Goal: Transaction & Acquisition: Purchase product/service

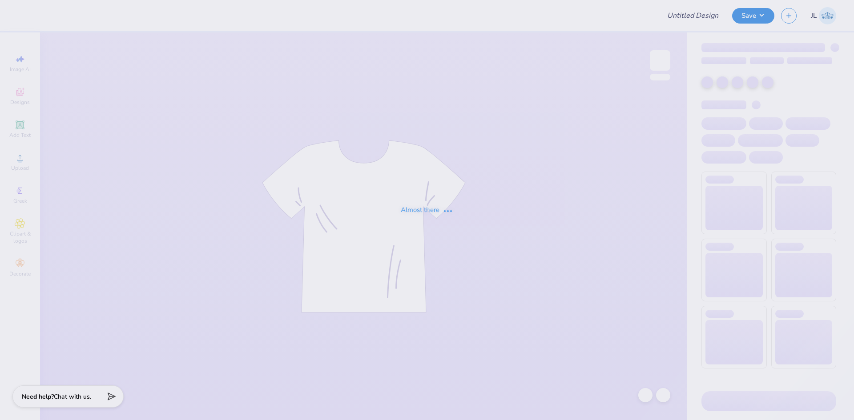
type input "Mental Health Retreat Crewneck"
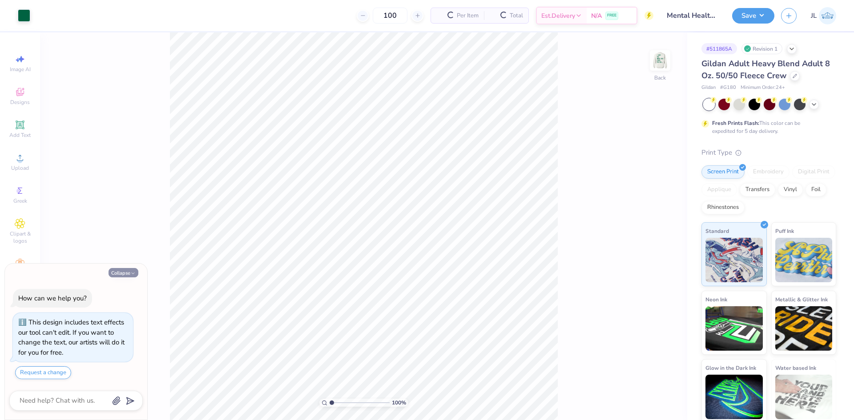
click at [125, 275] on button "Collapse" at bounding box center [124, 272] width 30 height 9
type textarea "x"
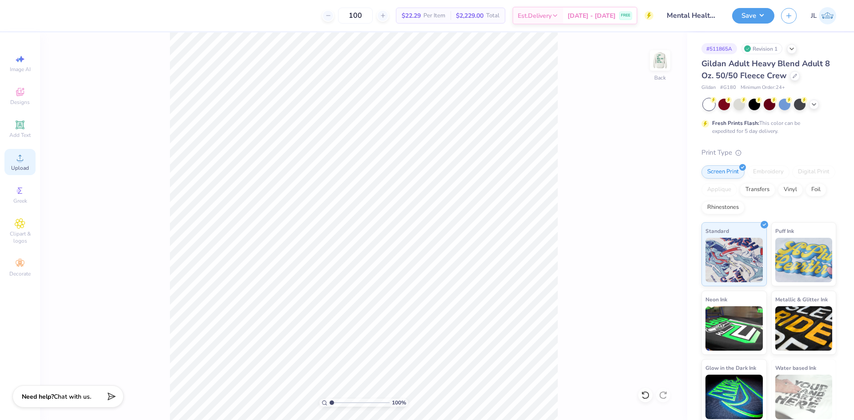
click at [16, 161] on icon at bounding box center [20, 158] width 11 height 11
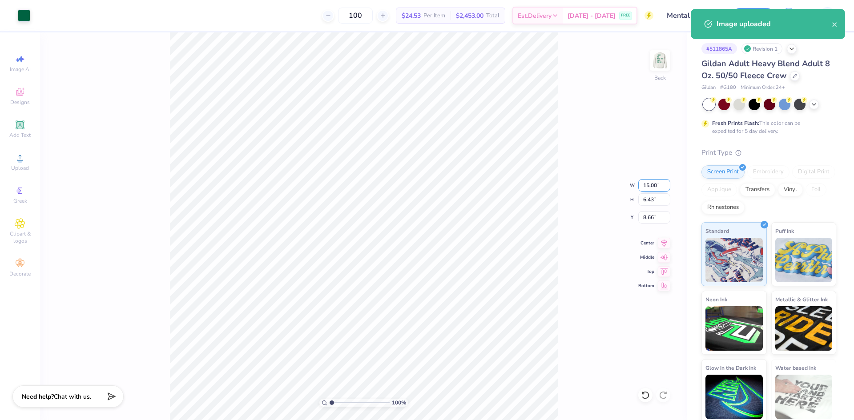
click at [650, 190] on input "15.00" at bounding box center [654, 185] width 32 height 12
click at [650, 189] on input "15.00" at bounding box center [654, 185] width 32 height 12
type input "4.50"
type input "1.93"
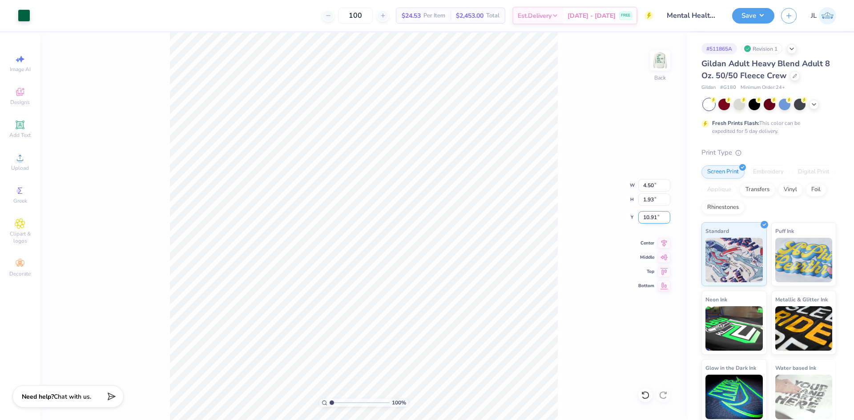
click at [649, 222] on input "10.91" at bounding box center [654, 217] width 32 height 12
type input "3.00"
click at [667, 68] on img at bounding box center [660, 61] width 36 height 36
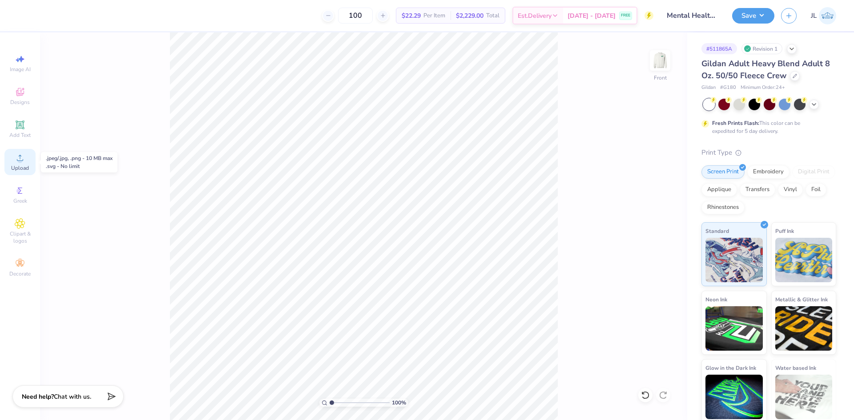
click at [18, 167] on span "Upload" at bounding box center [20, 168] width 18 height 7
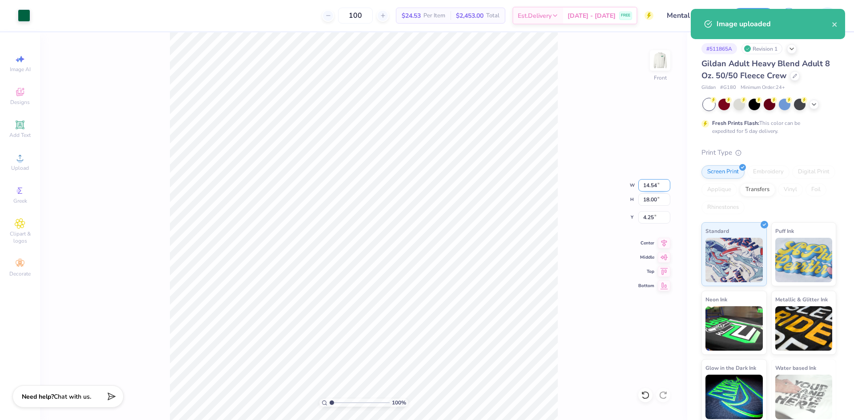
click at [647, 189] on input "14.54" at bounding box center [654, 185] width 32 height 12
type input "12.00"
type input "14.85"
click at [652, 218] on input "5.82" at bounding box center [654, 217] width 32 height 12
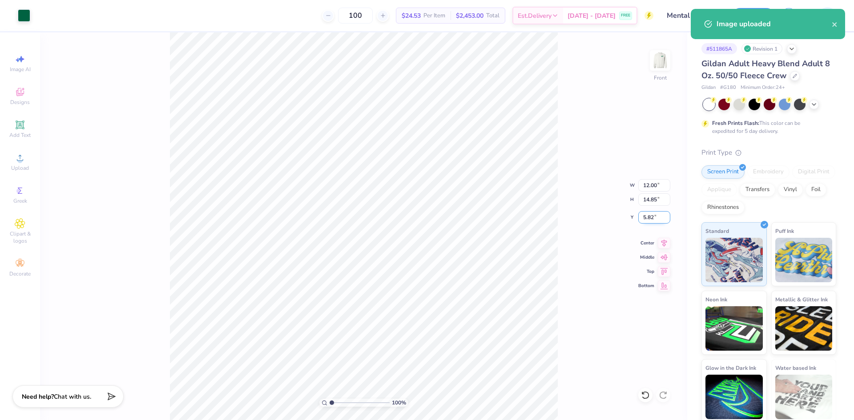
click at [652, 218] on input "5.82" at bounding box center [654, 217] width 32 height 12
type input "3.00"
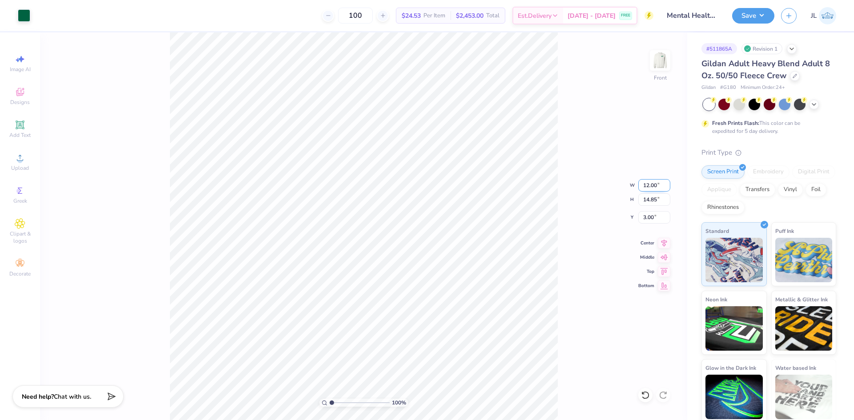
click at [647, 186] on input "12.00" at bounding box center [654, 185] width 32 height 12
type input "11.00"
type input "13.61"
click at [645, 214] on input "3.62" at bounding box center [654, 217] width 32 height 12
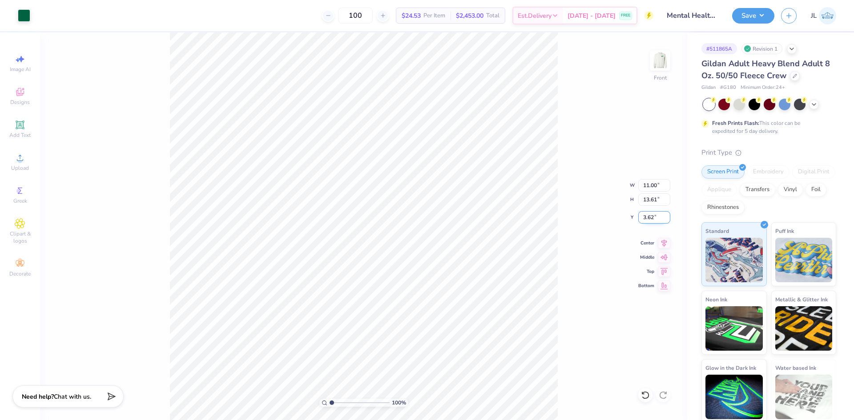
click at [645, 214] on input "3.62" at bounding box center [654, 217] width 32 height 12
type input "3.00"
click at [567, 216] on div "100 % Front W 11.00 11.00 " H 13.61 13.61 " Y 3.00 3.00 " Center Middle Top Bot…" at bounding box center [363, 226] width 647 height 388
click at [663, 55] on img at bounding box center [660, 61] width 36 height 36
click at [311, 17] on div "100 $24.53 Per Item $2,453.00 Total Est. Delivery Sep 8 - 11 FREE" at bounding box center [345, 15] width 616 height 31
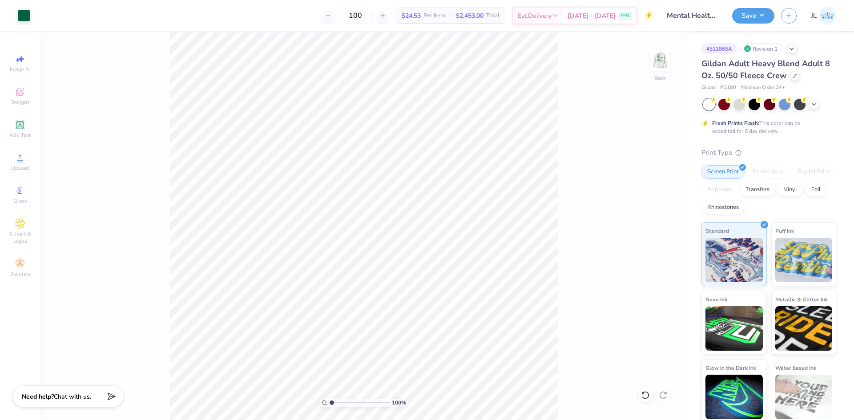
click at [651, 61] on img at bounding box center [660, 61] width 18 height 18
click at [652, 62] on img at bounding box center [660, 61] width 36 height 36
click at [663, 61] on img at bounding box center [660, 61] width 36 height 36
click at [666, 61] on img at bounding box center [660, 61] width 36 height 36
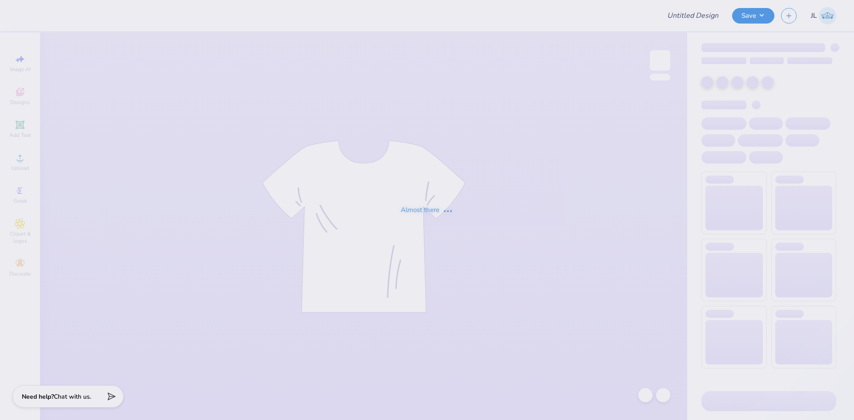
type input "Sweat Set 1"
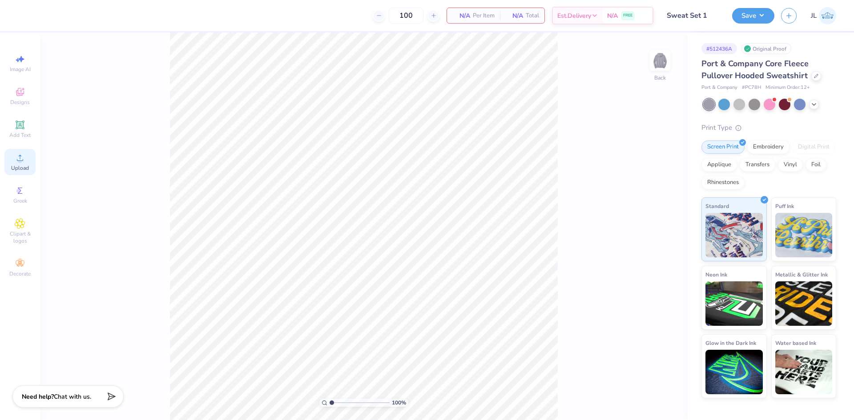
click at [19, 165] on span "Upload" at bounding box center [20, 168] width 18 height 7
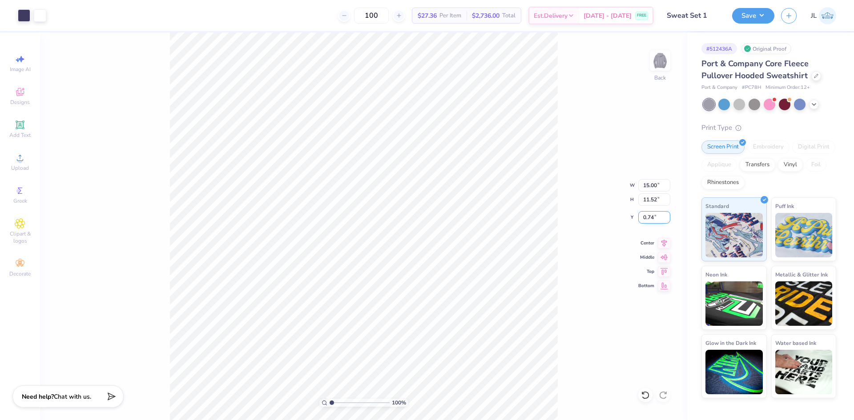
click at [647, 217] on input "0.74" at bounding box center [654, 217] width 32 height 12
type input "0.98"
click at [649, 186] on input "15.00" at bounding box center [654, 185] width 32 height 12
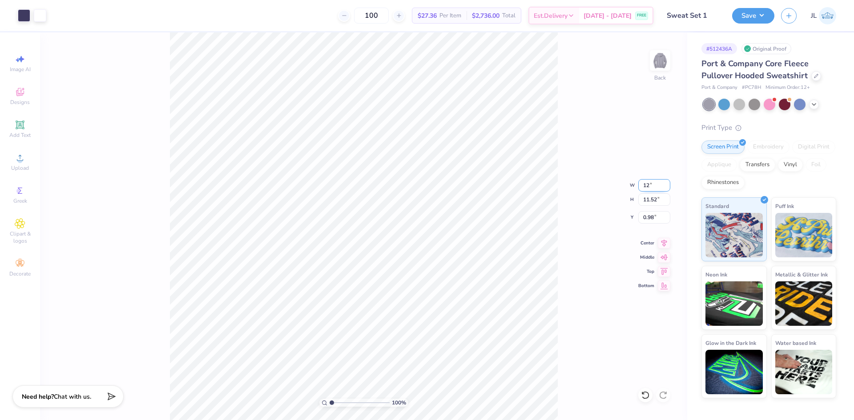
type input "12.00"
type input "9.21"
type input "2.13"
click at [648, 188] on input "12.00" at bounding box center [654, 185] width 32 height 12
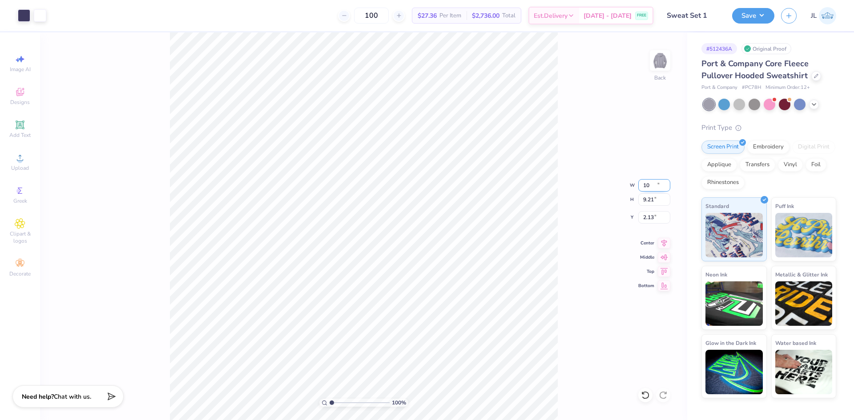
type input "10.00"
type input "7.68"
click at [647, 220] on input "2.90" at bounding box center [654, 217] width 32 height 12
type input "3.00"
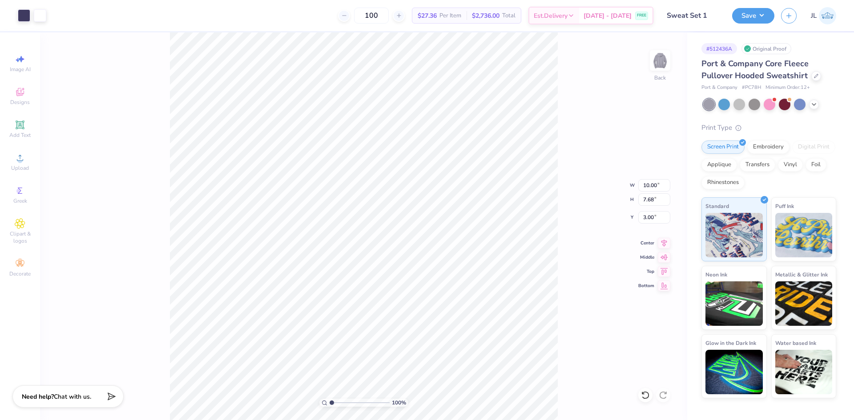
click at [308, 16] on div "100 $27.36 Per Item $2,736.00 Total Est. Delivery Sep 8 - 11 FREE" at bounding box center [353, 15] width 600 height 31
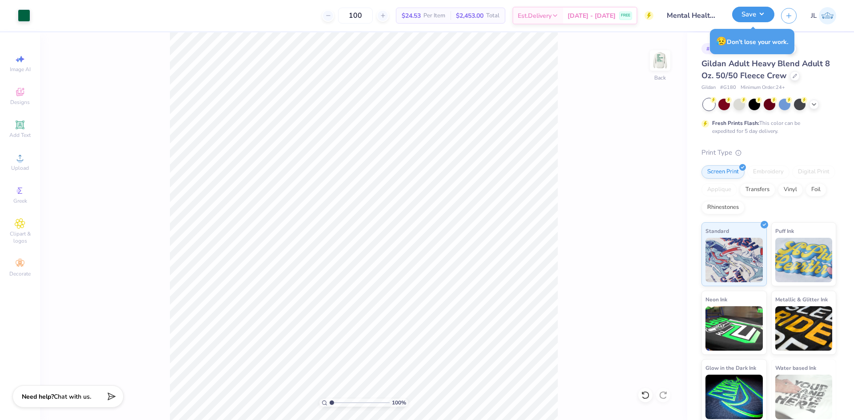
click at [753, 14] on button "Save" at bounding box center [753, 15] width 42 height 16
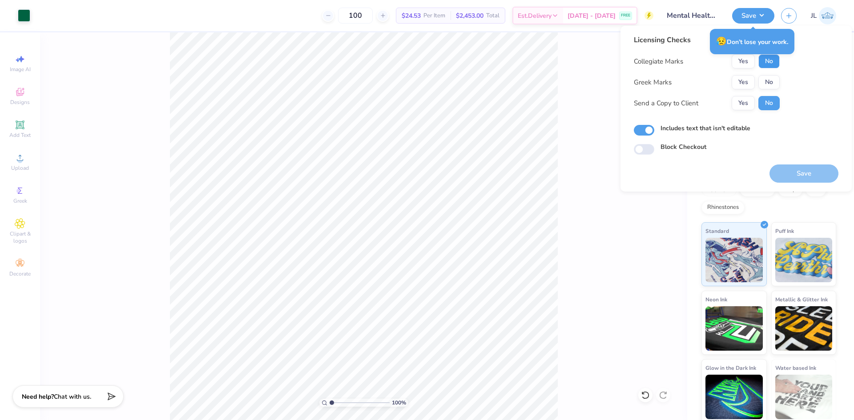
click at [768, 63] on button "No" at bounding box center [768, 61] width 21 height 14
click at [747, 84] on button "Yes" at bounding box center [743, 82] width 23 height 14
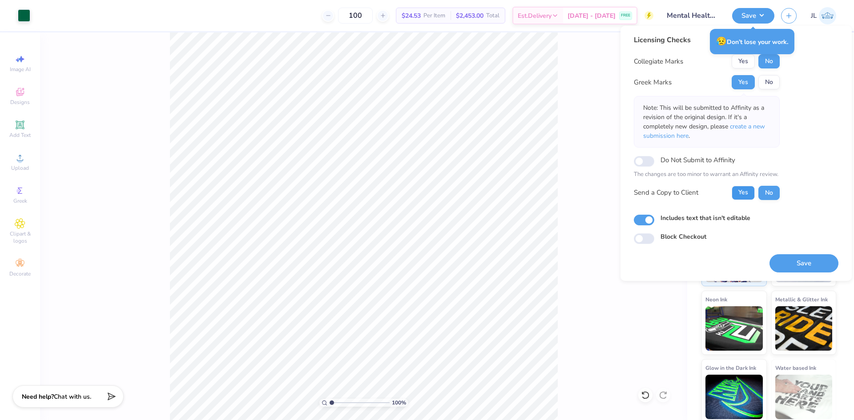
click at [741, 197] on button "Yes" at bounding box center [743, 193] width 23 height 14
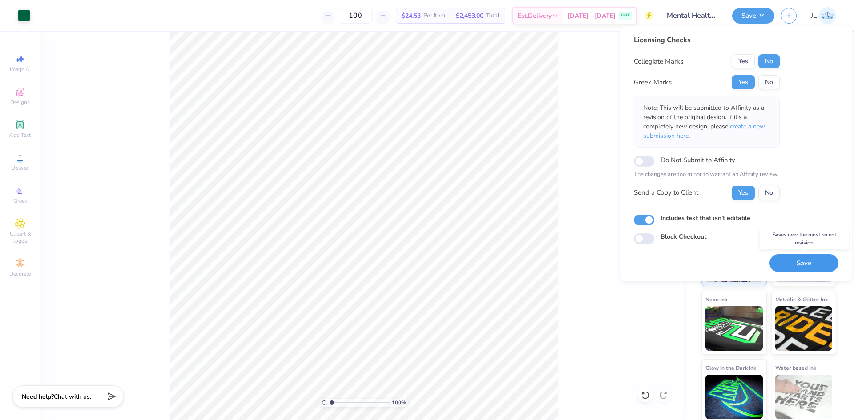
click at [796, 263] on button "Save" at bounding box center [803, 263] width 69 height 18
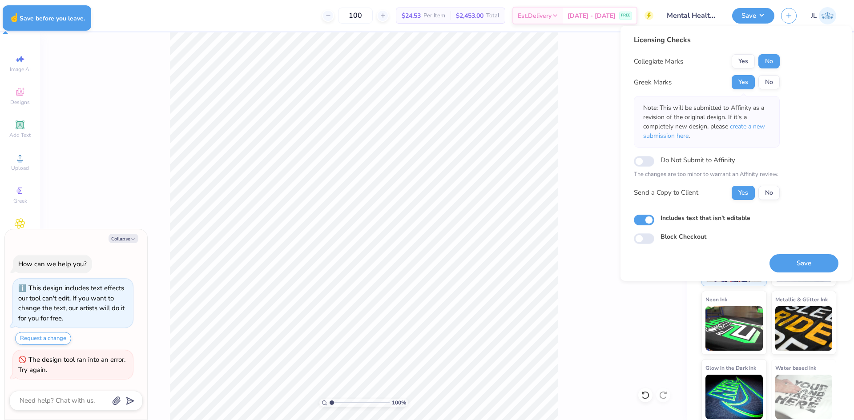
type textarea "x"
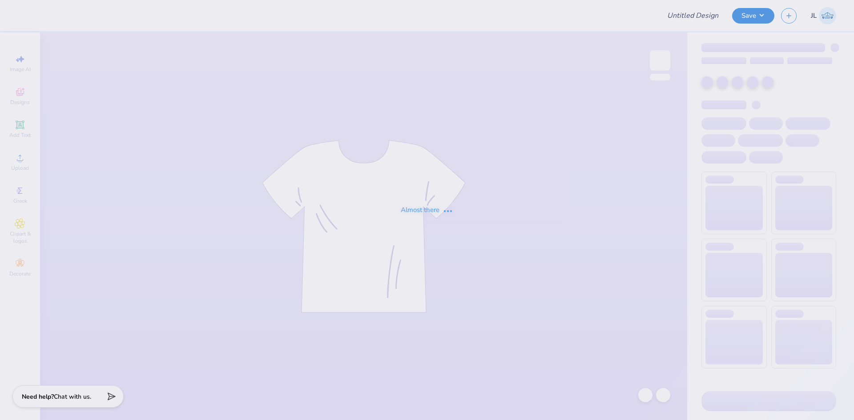
type input "Mental Health Retreat Crewneck"
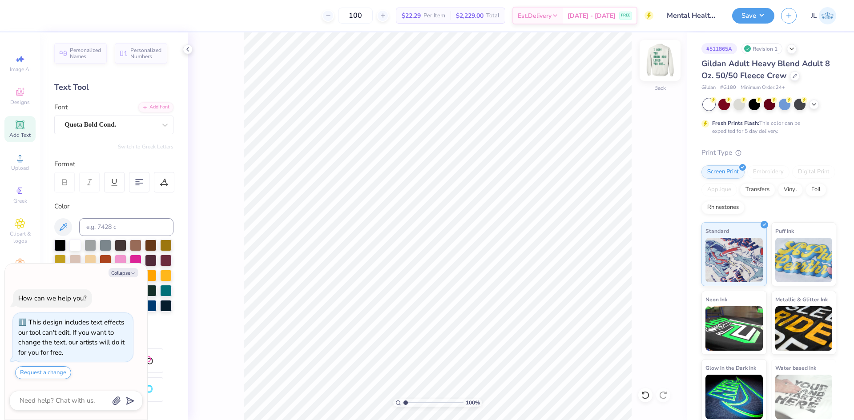
click at [661, 68] on img at bounding box center [660, 61] width 36 height 36
click at [673, 55] on div "100 % Front" at bounding box center [437, 226] width 499 height 388
click at [666, 63] on img at bounding box center [660, 61] width 36 height 36
click at [121, 271] on button "Collapse" at bounding box center [124, 272] width 30 height 9
type textarea "x"
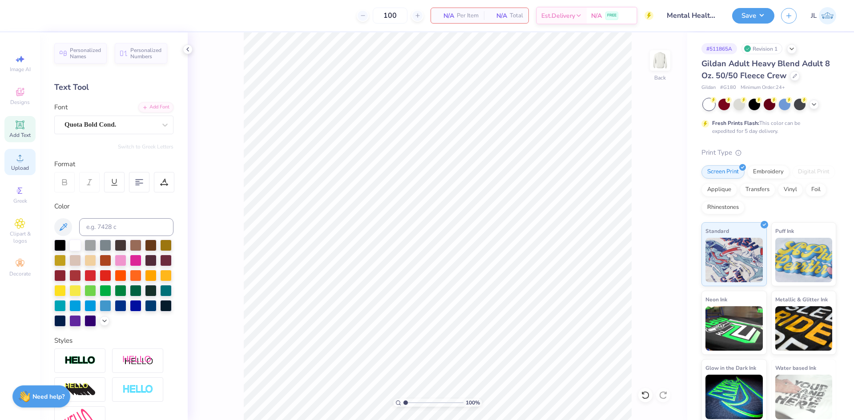
click at [20, 160] on circle at bounding box center [19, 160] width 5 height 5
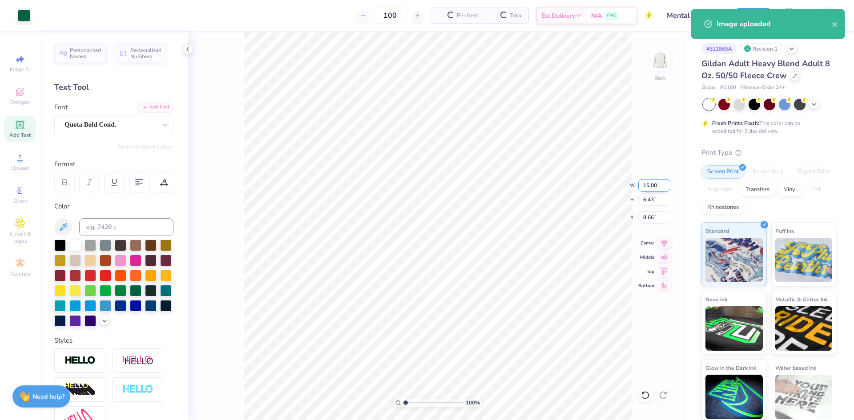
click at [646, 189] on input "15.00" at bounding box center [654, 185] width 32 height 12
type input "4.00"
type input "1.72"
click at [644, 217] on input "11.02" at bounding box center [654, 217] width 32 height 12
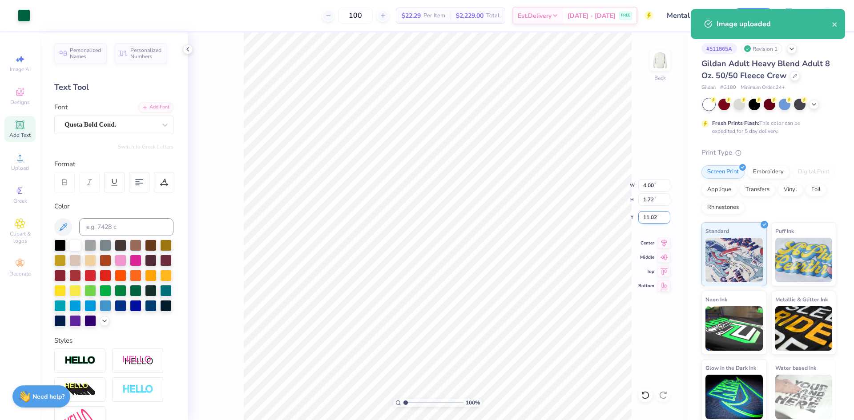
click at [644, 217] on input "11.02" at bounding box center [654, 217] width 32 height 12
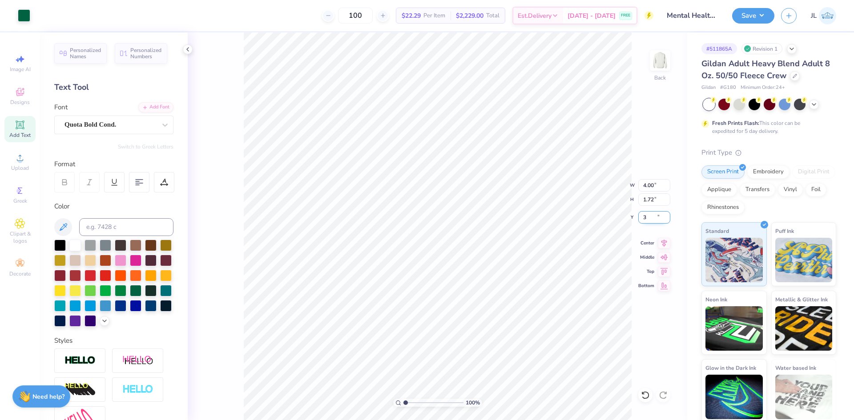
type input "3.00"
click at [658, 60] on img at bounding box center [660, 61] width 36 height 36
click at [30, 165] on div "Upload" at bounding box center [19, 162] width 31 height 26
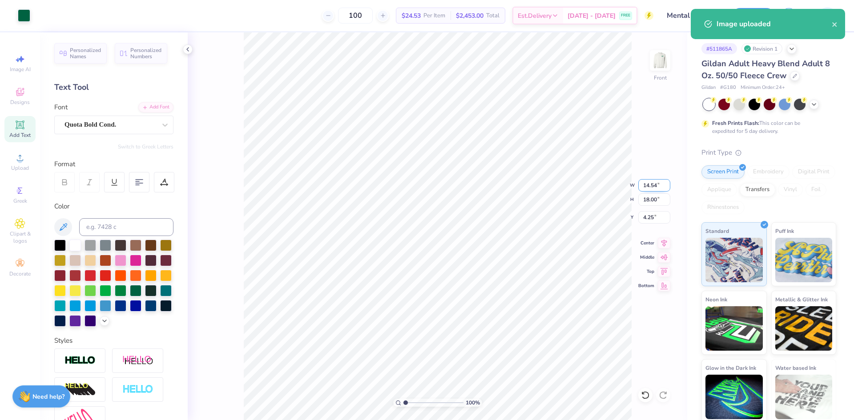
click at [651, 186] on input "14.54" at bounding box center [654, 185] width 32 height 12
type input "12.00"
type input "14.85"
click at [647, 219] on input "5.82" at bounding box center [654, 217] width 32 height 12
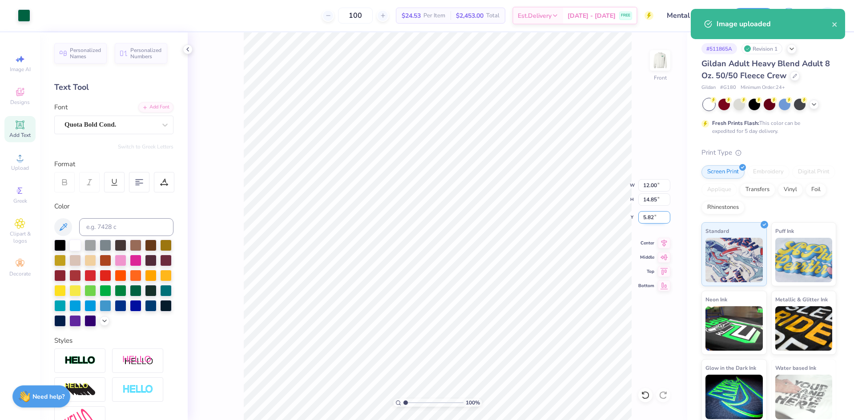
click at [647, 219] on input "5.82" at bounding box center [654, 217] width 32 height 12
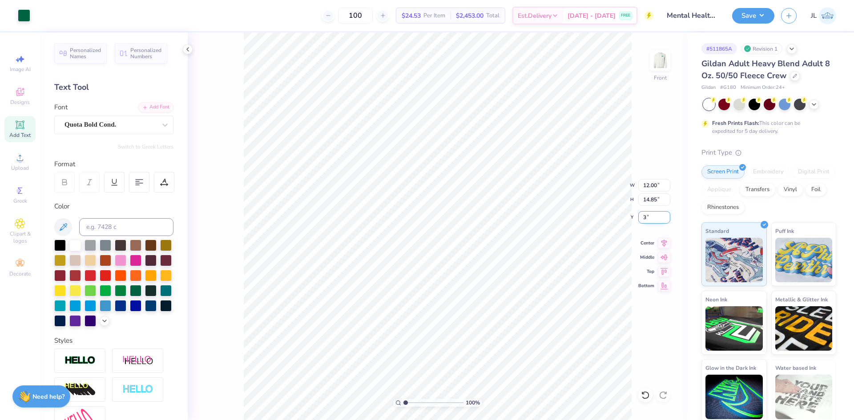
type input "3.00"
click at [645, 183] on input "12.00" at bounding box center [654, 185] width 32 height 12
type input "11.00"
type input "13.61"
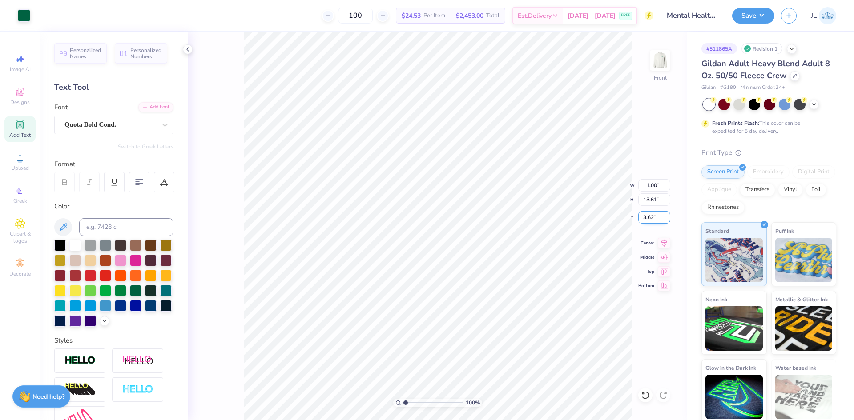
click at [645, 217] on input "3.62" at bounding box center [654, 217] width 32 height 12
type input "3.00"
click at [603, 183] on div "100 % Front W 11.00 11.00 " H 13.61 13.61 " Y 3.00 3.00 " Center Middle Top Bot…" at bounding box center [437, 226] width 499 height 388
click at [755, 15] on button "Save" at bounding box center [753, 15] width 42 height 16
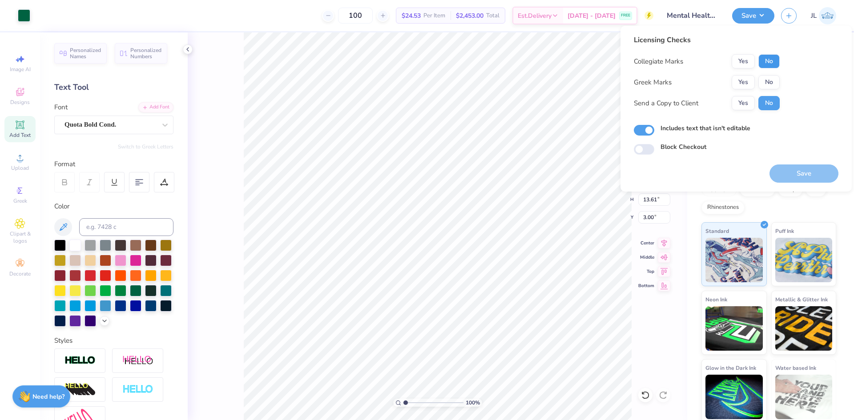
click at [763, 59] on button "No" at bounding box center [768, 61] width 21 height 14
click at [751, 78] on button "Yes" at bounding box center [743, 82] width 23 height 14
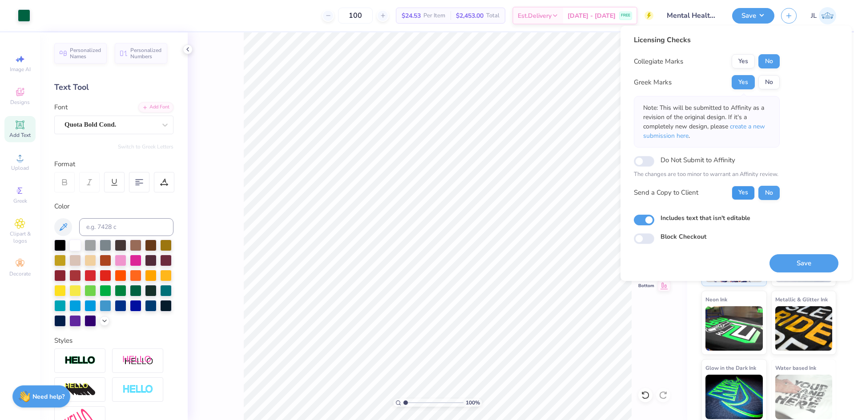
drag, startPoint x: 746, startPoint y: 193, endPoint x: 756, endPoint y: 208, distance: 17.9
click at [745, 193] on button "Yes" at bounding box center [743, 193] width 23 height 14
click at [793, 269] on button "Save" at bounding box center [803, 263] width 69 height 18
